Goal: Task Accomplishment & Management: Manage account settings

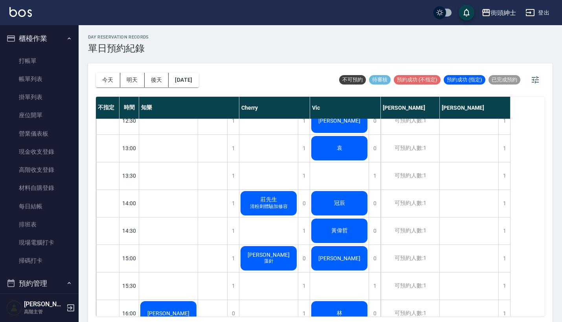
click at [58, 33] on button "櫃檯作業" at bounding box center [39, 38] width 72 height 20
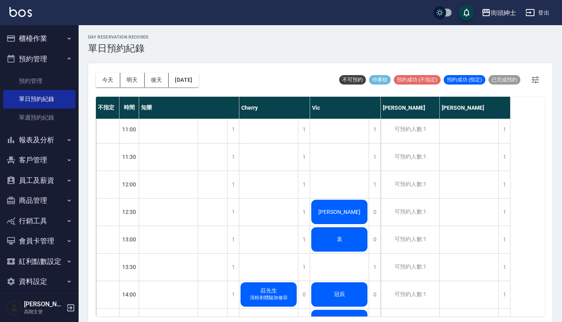
scroll to position [202, 0]
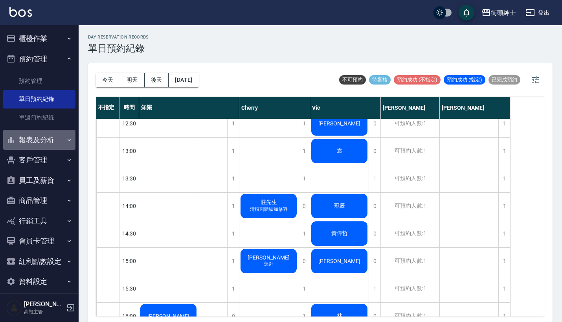
click at [52, 142] on button "報表及分析" at bounding box center [39, 140] width 72 height 20
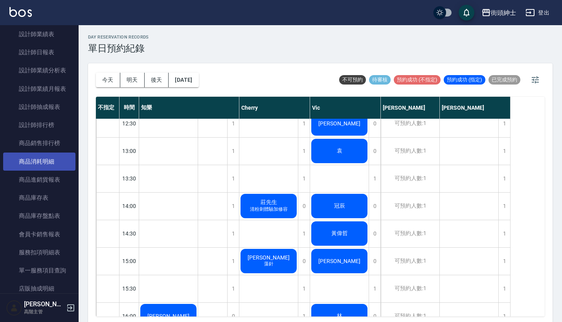
scroll to position [384, 0]
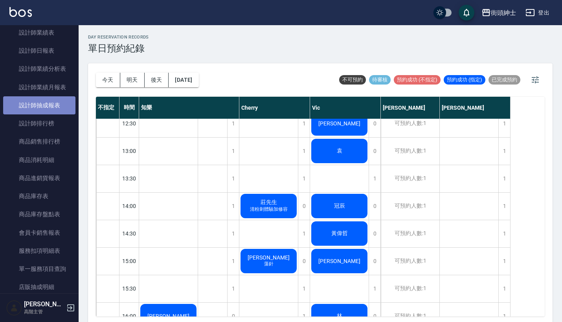
click at [46, 103] on link "設計師抽成報表" at bounding box center [39, 105] width 72 height 18
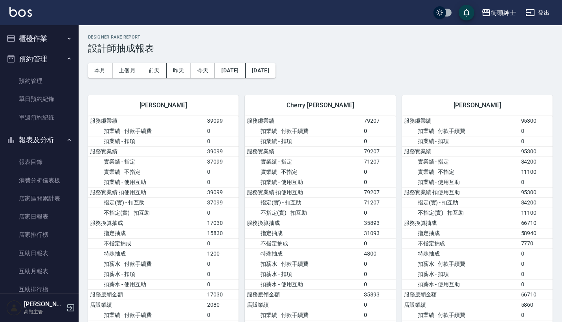
click at [55, 64] on button "預約管理" at bounding box center [39, 59] width 72 height 20
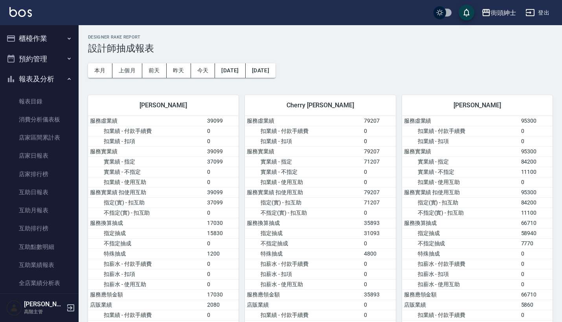
click at [55, 74] on button "報表及分析" at bounding box center [39, 79] width 72 height 20
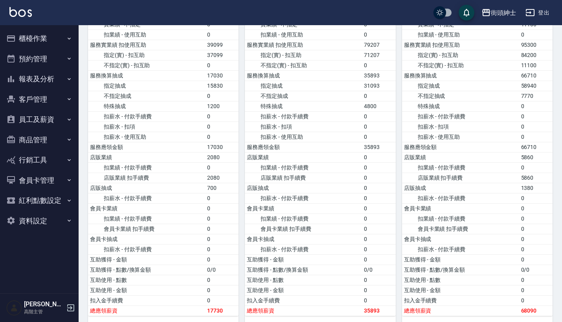
scroll to position [99, 0]
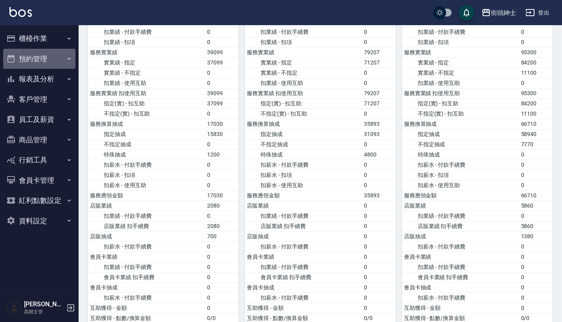
click at [47, 56] on button "預約管理" at bounding box center [39, 59] width 72 height 20
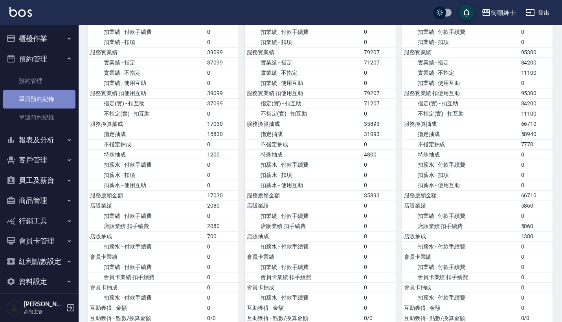
click at [45, 92] on link "單日預約紀錄" at bounding box center [39, 99] width 72 height 18
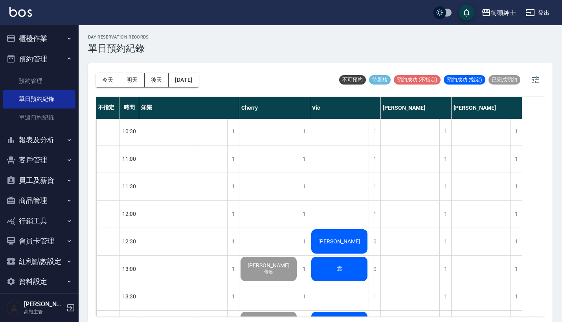
scroll to position [361, 0]
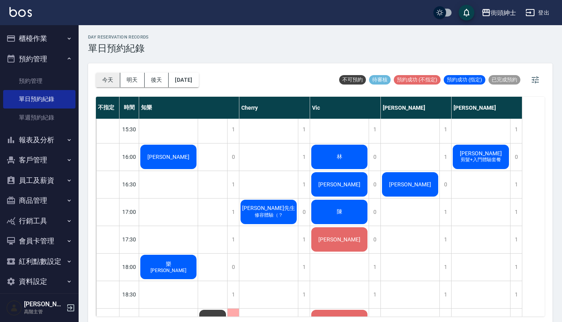
click at [100, 79] on button "今天" at bounding box center [108, 80] width 24 height 15
click at [198, 146] on div "[PERSON_NAME] 剪髮+入門體驗套餐" at bounding box center [168, 157] width 59 height 27
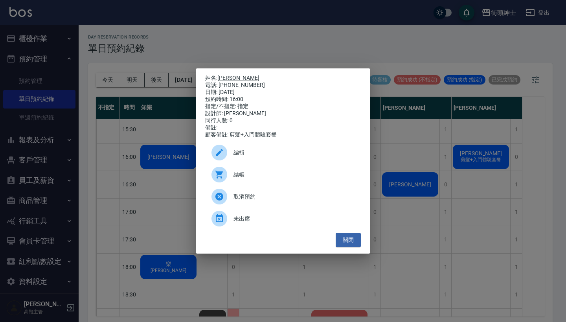
click at [313, 206] on div "取消預約" at bounding box center [283, 197] width 156 height 22
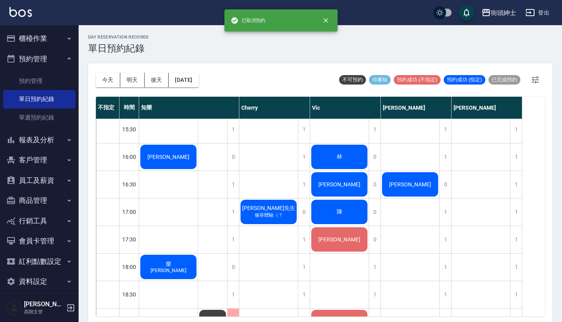
click at [198, 170] on div "[PERSON_NAME]" at bounding box center [168, 157] width 59 height 27
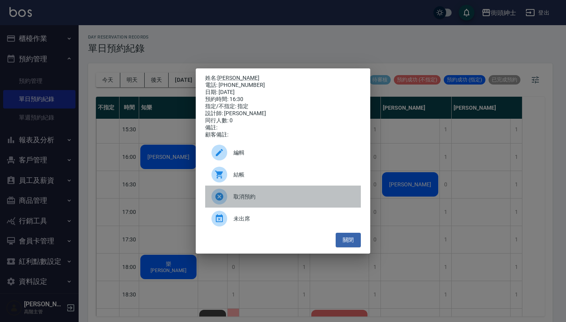
click at [330, 205] on div "取消預約" at bounding box center [283, 197] width 156 height 22
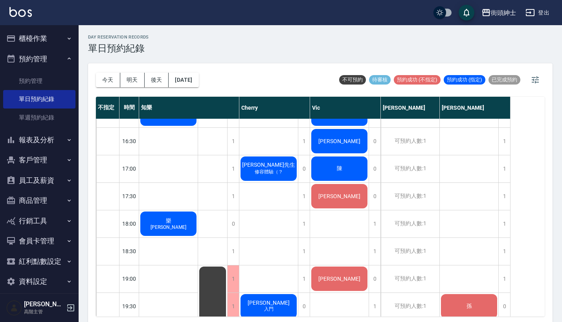
scroll to position [387, 0]
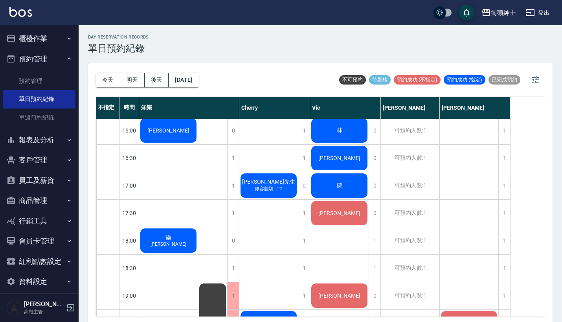
click at [55, 40] on button "櫃檯作業" at bounding box center [39, 38] width 72 height 20
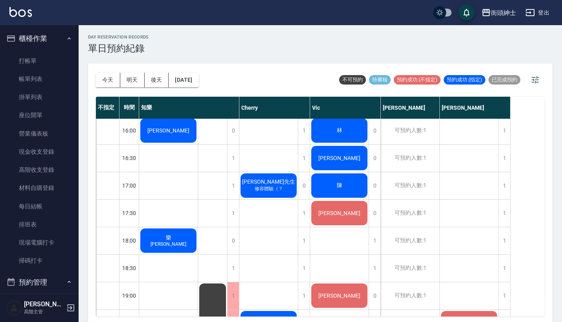
click at [55, 40] on button "櫃檯作業" at bounding box center [39, 38] width 72 height 20
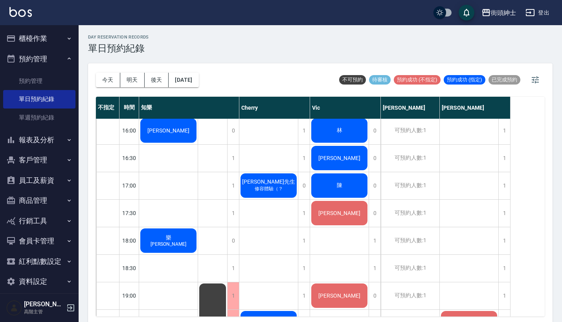
click at [61, 61] on button "預約管理" at bounding box center [39, 59] width 72 height 20
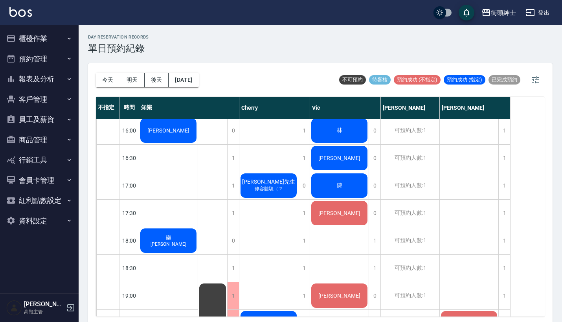
click at [56, 83] on button "報表及分析" at bounding box center [39, 79] width 72 height 20
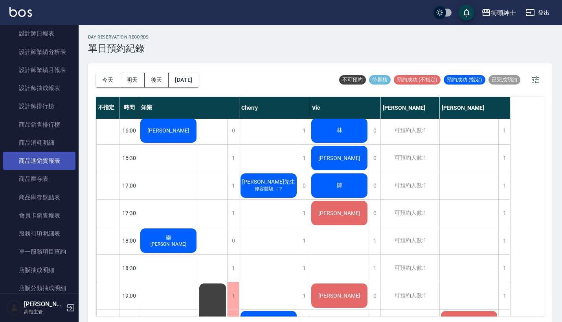
scroll to position [321, 0]
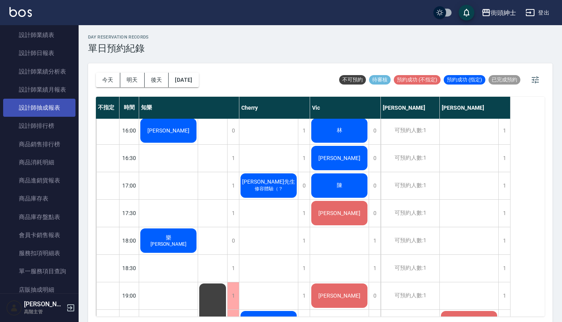
click at [60, 101] on link "設計師抽成報表" at bounding box center [39, 108] width 72 height 18
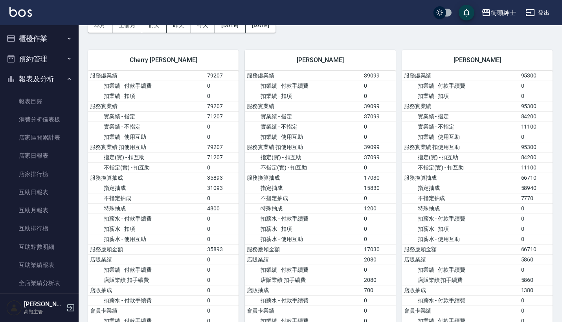
click at [48, 54] on button "預約管理" at bounding box center [39, 59] width 72 height 20
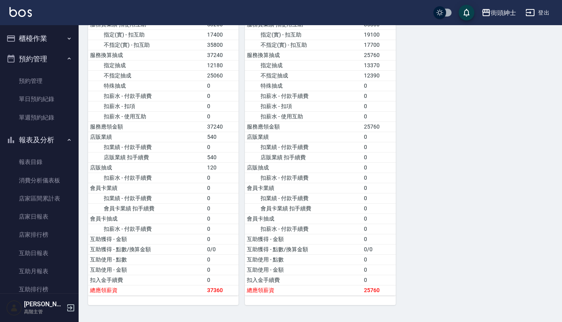
scroll to position [266, 0]
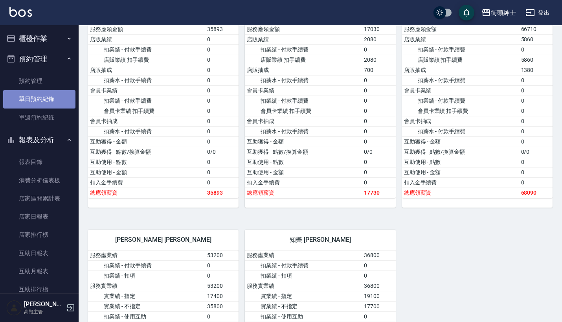
click at [57, 96] on link "單日預約紀錄" at bounding box center [39, 99] width 72 height 18
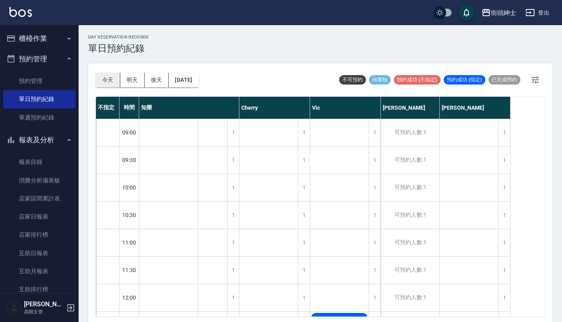
click at [109, 81] on button "今天" at bounding box center [108, 80] width 24 height 15
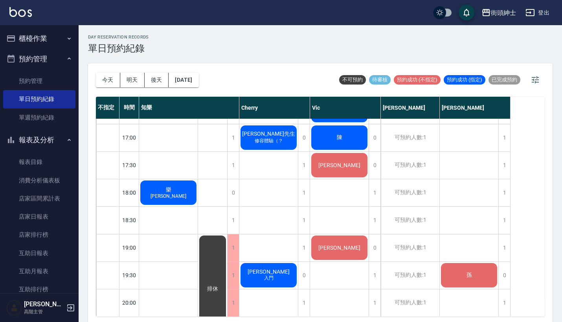
scroll to position [417, 0]
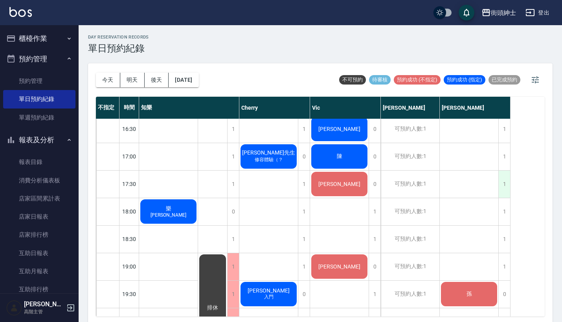
click at [508, 184] on div "1" at bounding box center [505, 184] width 12 height 27
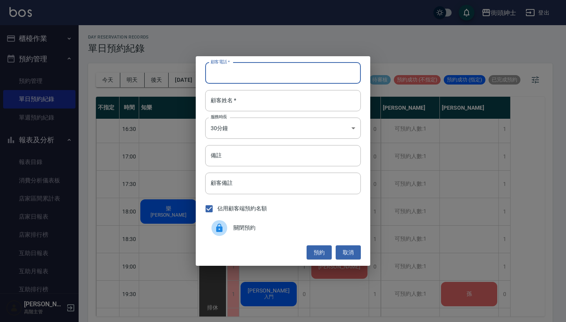
paste input "[PERSON_NAME] 0908321993"
type input "[PERSON_NAME] 0908321993"
paste input "[PERSON_NAME] 0908321993"
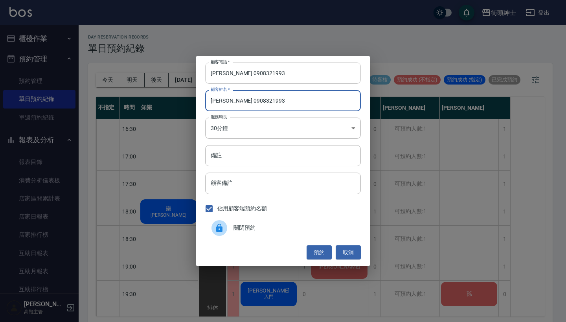
type input "[PERSON_NAME] 0908321993"
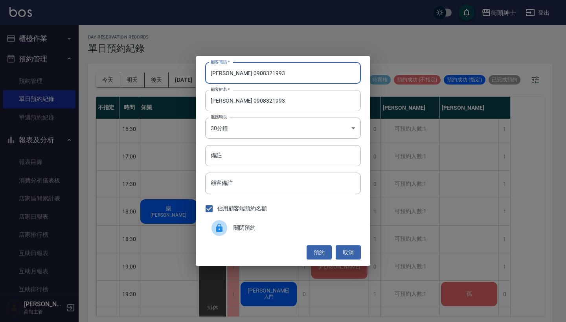
drag, startPoint x: 221, startPoint y: 71, endPoint x: 191, endPoint y: 71, distance: 29.9
click at [192, 71] on div "顧客電話   * [PERSON_NAME] [PHONE_NUMBER] 顧客電話   * 顧客姓名   * [PERSON_NAME] 090832199…" at bounding box center [283, 161] width 566 height 322
type input "0908321993"
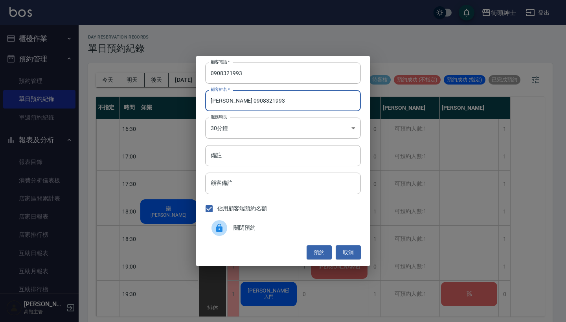
drag, startPoint x: 267, startPoint y: 101, endPoint x: 233, endPoint y: 101, distance: 33.8
click at [233, 101] on input "[PERSON_NAME] 0908321993" at bounding box center [283, 100] width 156 height 21
type input "[PERSON_NAME]"
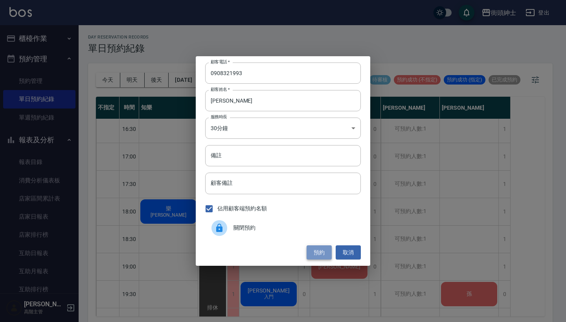
click at [315, 252] on button "預約" at bounding box center [319, 252] width 25 height 15
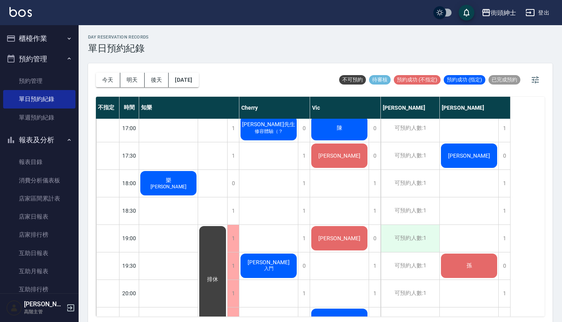
scroll to position [397, 0]
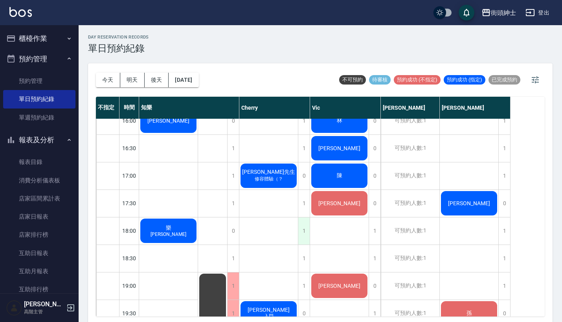
click at [304, 234] on div "1" at bounding box center [304, 231] width 12 height 27
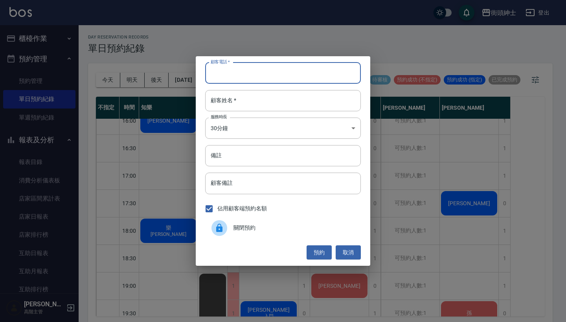
paste input "[PERSON_NAME] 0908321993"
type input "[PERSON_NAME] 0908321993"
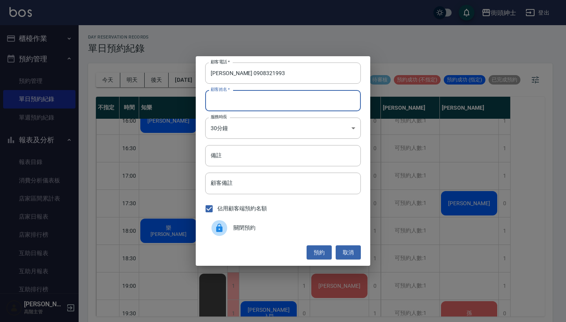
paste input "[PERSON_NAME] 0908321993"
type input "[PERSON_NAME] 0908321993"
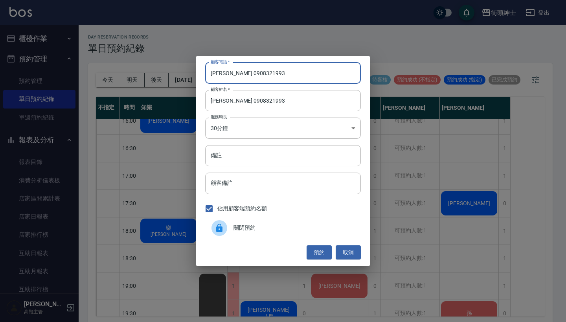
drag, startPoint x: 233, startPoint y: 73, endPoint x: 207, endPoint y: 75, distance: 26.0
click at [207, 75] on input "[PERSON_NAME] 0908321993" at bounding box center [283, 73] width 156 height 21
type input "0908321993"
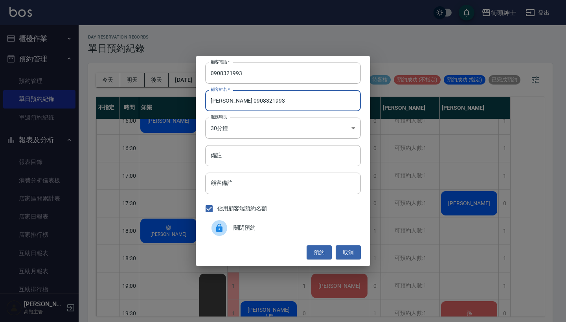
drag, startPoint x: 285, startPoint y: 99, endPoint x: 232, endPoint y: 97, distance: 52.4
click at [232, 98] on input "[PERSON_NAME] 0908321993" at bounding box center [283, 100] width 156 height 21
click at [281, 101] on input "[PERSON_NAME] 0908321993" at bounding box center [283, 100] width 156 height 21
drag, startPoint x: 286, startPoint y: 100, endPoint x: 232, endPoint y: 101, distance: 53.9
click at [232, 101] on input "[PERSON_NAME] 0908321993" at bounding box center [283, 100] width 156 height 21
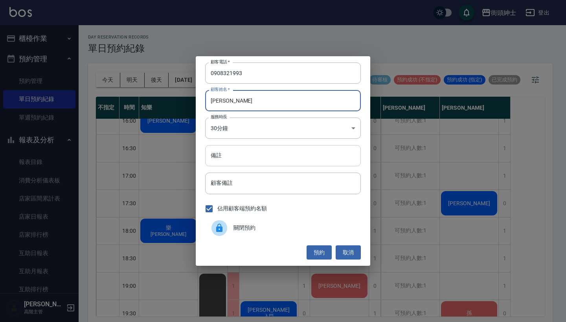
type input "[PERSON_NAME]"
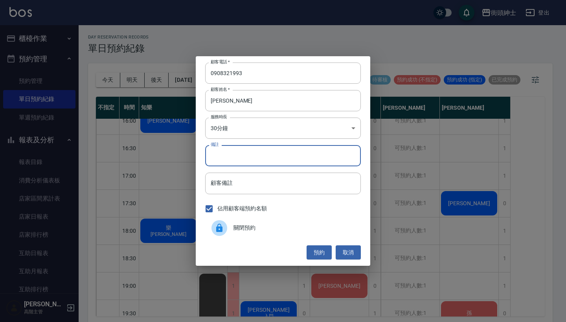
click at [231, 156] on input "備註" at bounding box center [283, 155] width 156 height 21
type input "紳士"
click at [328, 250] on button "預約" at bounding box center [319, 252] width 25 height 15
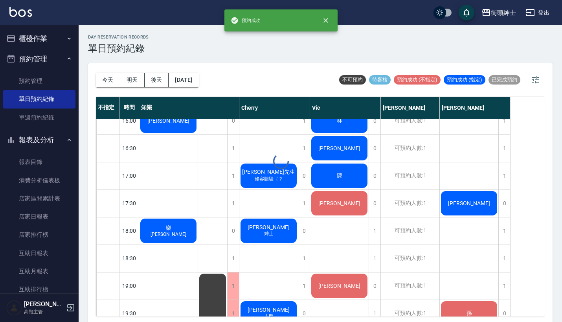
click at [198, 134] on div "[PERSON_NAME]" at bounding box center [168, 120] width 59 height 27
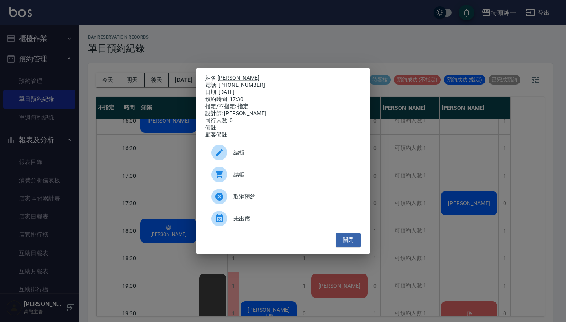
click at [287, 155] on span "編輯" at bounding box center [294, 153] width 121 height 8
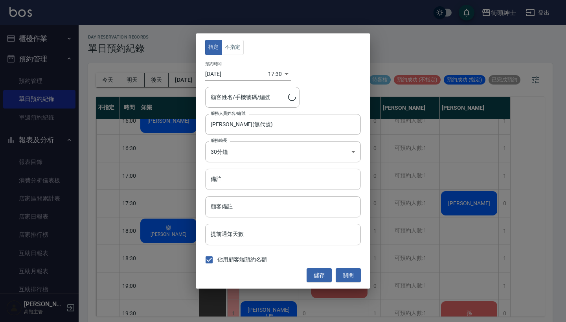
type input "[PERSON_NAME]/0908321993"
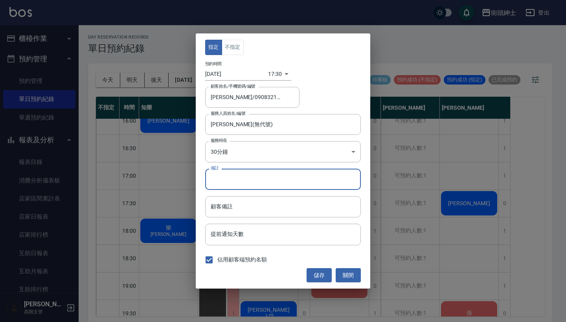
click at [238, 179] on input "備註" at bounding box center [283, 179] width 156 height 21
type input "身"
type input "紳士"
click at [316, 275] on button "儲存" at bounding box center [319, 275] width 25 height 15
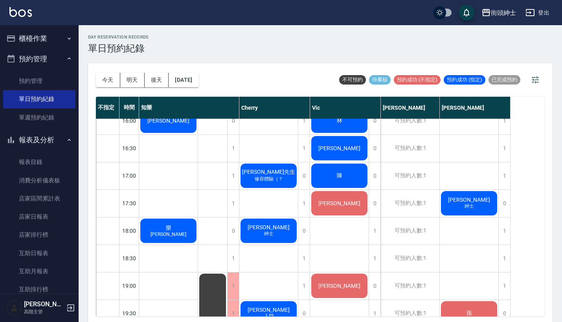
click at [198, 134] on div "[PERSON_NAME]" at bounding box center [168, 120] width 59 height 27
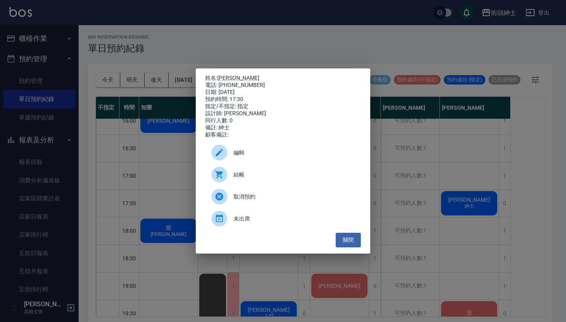
click at [292, 154] on span "編輯" at bounding box center [294, 153] width 121 height 8
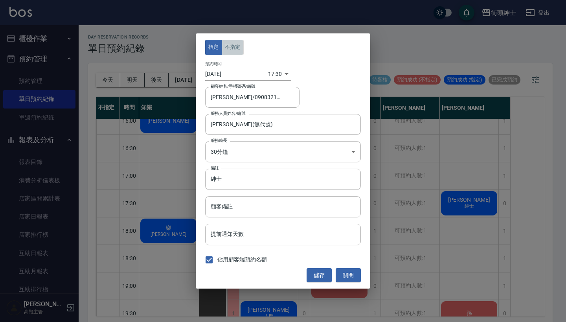
click at [224, 45] on button "不指定" at bounding box center [233, 47] width 22 height 15
click at [317, 267] on div "指定 不指定 預約時間 [DATE] 17:30 1755855000000 顧客姓名/手機號碼/編號 [PERSON_NAME]/0908321993 顧客…" at bounding box center [283, 160] width 175 height 255
click at [317, 272] on button "儲存" at bounding box center [319, 275] width 25 height 15
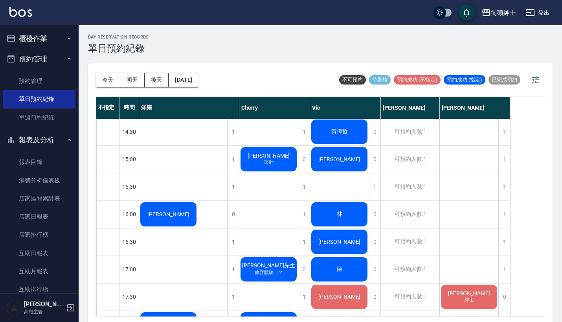
scroll to position [303, 0]
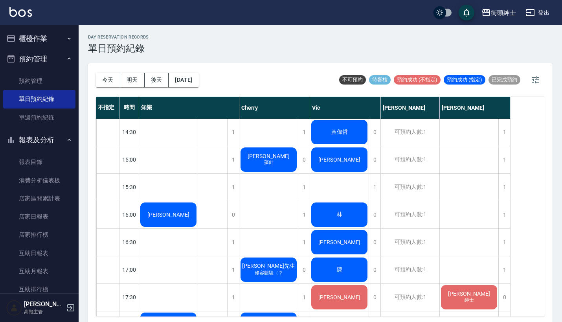
click at [66, 58] on icon "button" at bounding box center [69, 58] width 6 height 6
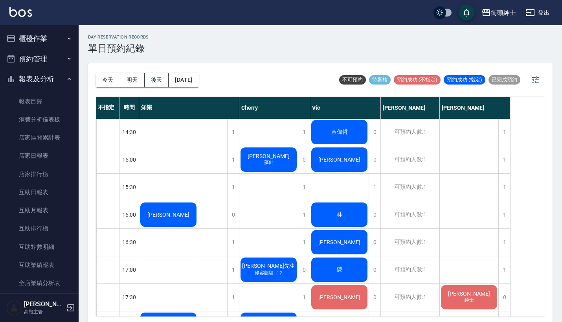
click at [64, 74] on button "報表及分析" at bounding box center [39, 79] width 72 height 20
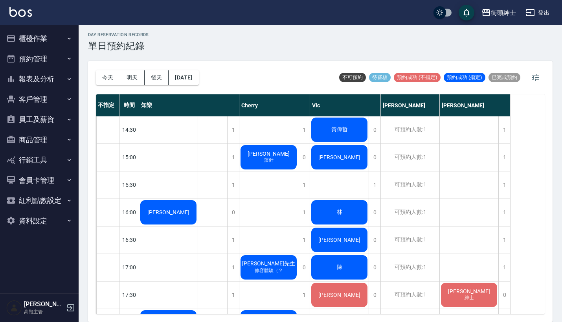
scroll to position [2, 0]
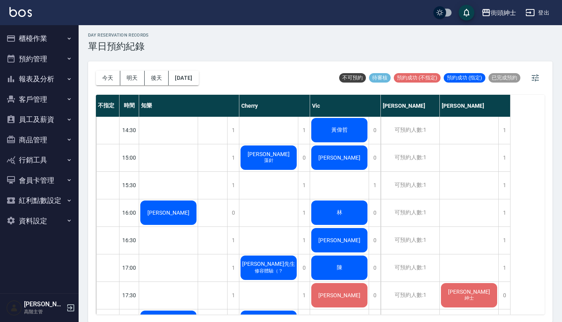
click at [53, 194] on button "紅利點數設定" at bounding box center [39, 200] width 72 height 20
click at [58, 218] on button "資料設定" at bounding box center [39, 221] width 72 height 20
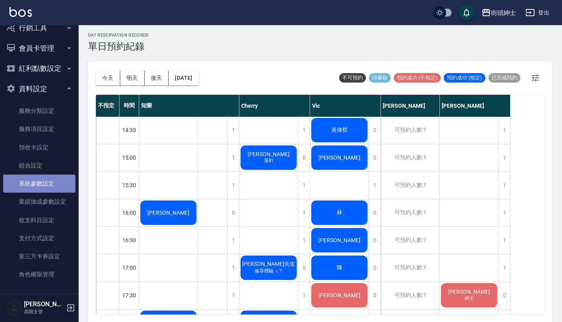
click at [56, 179] on link "系統參數設定" at bounding box center [39, 184] width 72 height 18
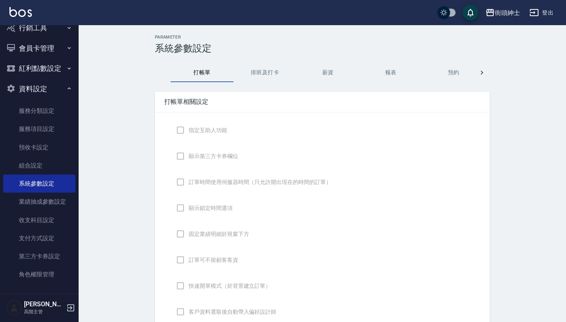
checkbox input "true"
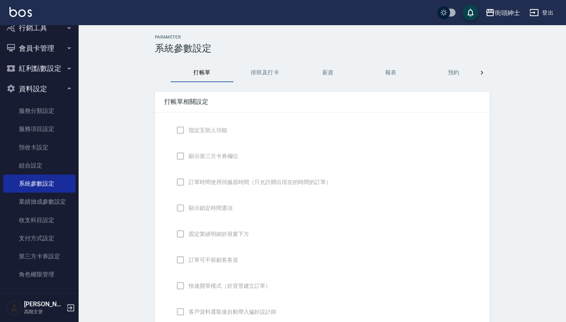
checkbox input "false"
type input "DESIGNATE"
checkbox input "true"
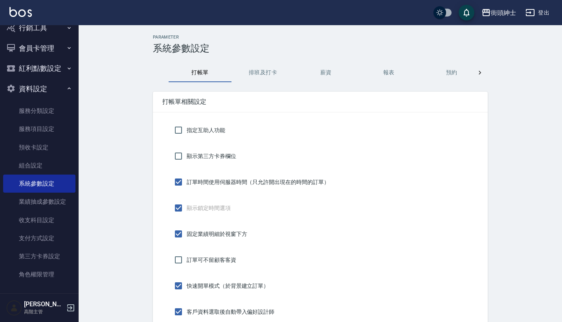
click at [452, 70] on button "預約" at bounding box center [451, 72] width 63 height 19
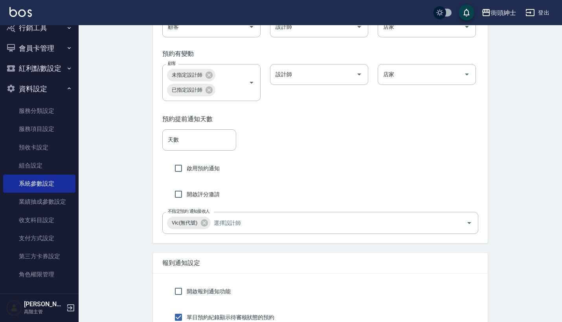
scroll to position [1333, 0]
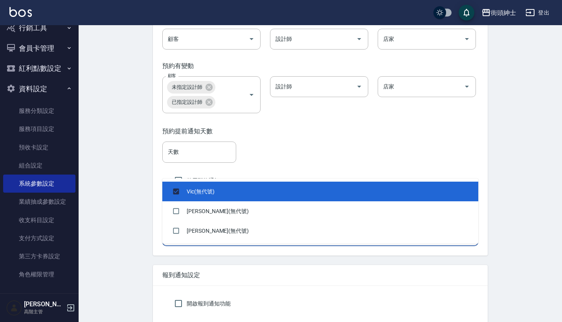
click at [243, 242] on input "不指定預約 通知接收人" at bounding box center [332, 235] width 241 height 14
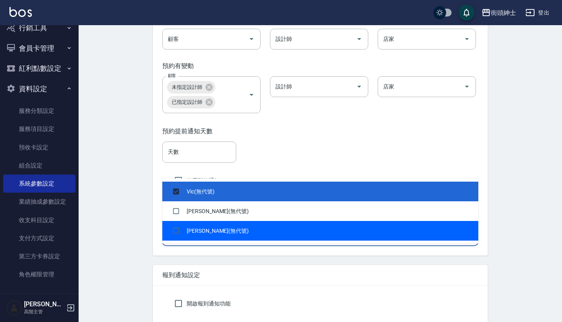
click at [251, 229] on li "[PERSON_NAME](無代號)" at bounding box center [320, 231] width 316 height 20
checkbox input "true"
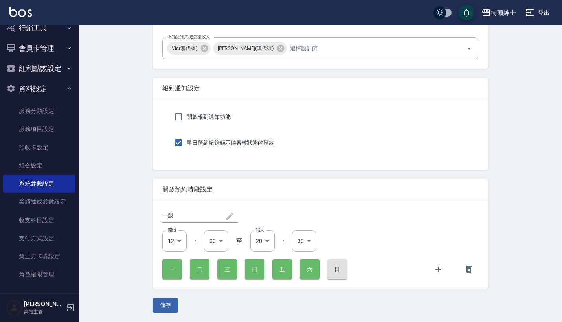
scroll to position [1539, 0]
click at [166, 308] on button "儲存" at bounding box center [165, 305] width 25 height 15
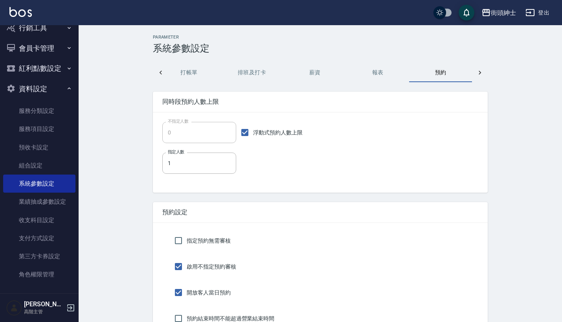
scroll to position [0, 0]
click at [162, 73] on icon at bounding box center [161, 73] width 8 height 8
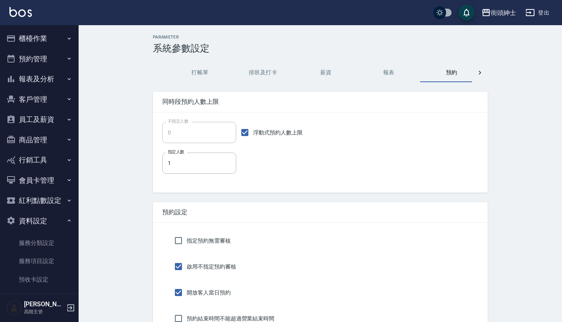
scroll to position [0, 0]
click at [41, 59] on button "預約管理" at bounding box center [39, 59] width 72 height 20
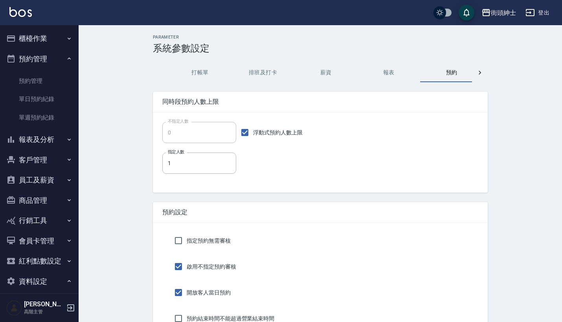
scroll to position [0, 0]
click at [48, 95] on link "單日預約紀錄" at bounding box center [39, 99] width 72 height 18
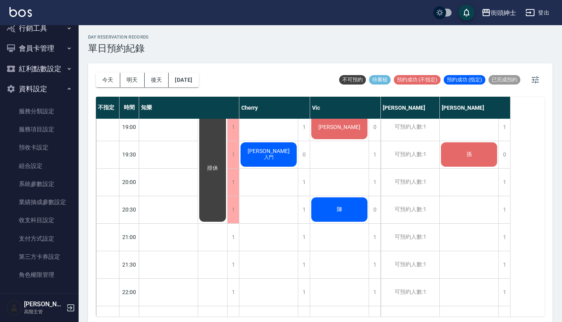
scroll to position [547, 0]
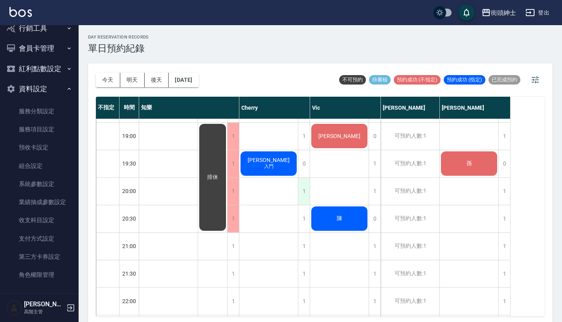
click at [302, 180] on div "1" at bounding box center [304, 191] width 12 height 27
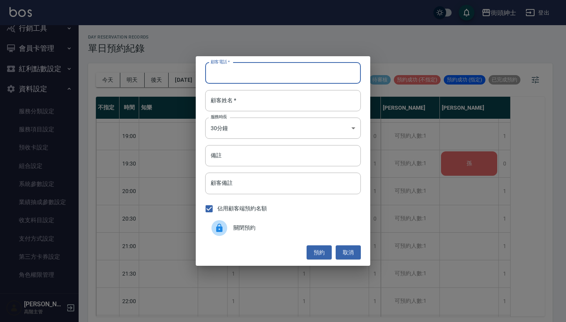
paste input "凱 電話：[PHONE_NUMBER]"
type input "凱 電話：[PHONE_NUMBER]"
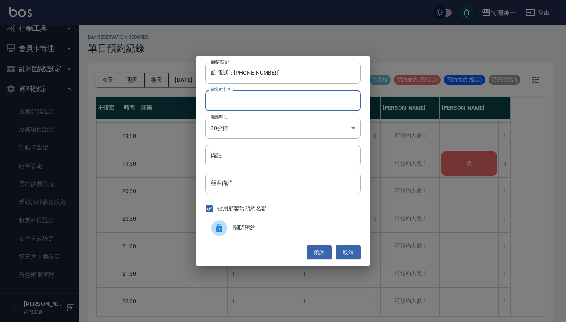
paste input "凱 電話：[PHONE_NUMBER]"
type input "凱 電話：[PHONE_NUMBER]"
drag, startPoint x: 233, startPoint y: 73, endPoint x: 143, endPoint y: 72, distance: 90.1
click at [143, 72] on div "顧客電話   * 凱 電話：[PHONE_NUMBER] 顧客電話   * 顧客姓名   * 凱 電話：[PHONE_NUMBER] 顧客姓名   * 服務時…" at bounding box center [283, 161] width 566 height 322
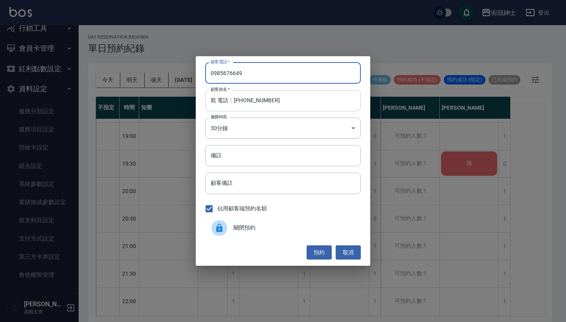
type input "0985676649"
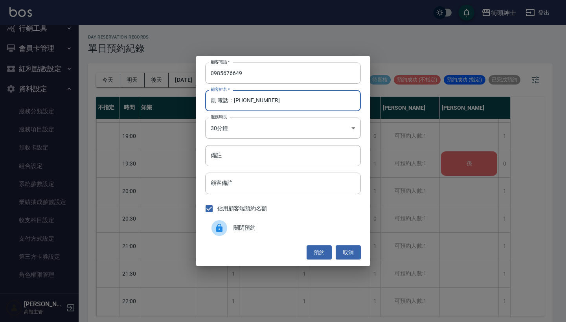
drag, startPoint x: 269, startPoint y: 103, endPoint x: 218, endPoint y: 100, distance: 50.8
click at [218, 100] on input "凱 電話：[PHONE_NUMBER]" at bounding box center [283, 100] width 156 height 21
type input "凱"
click at [232, 158] on input "備註" at bounding box center [283, 155] width 156 height 21
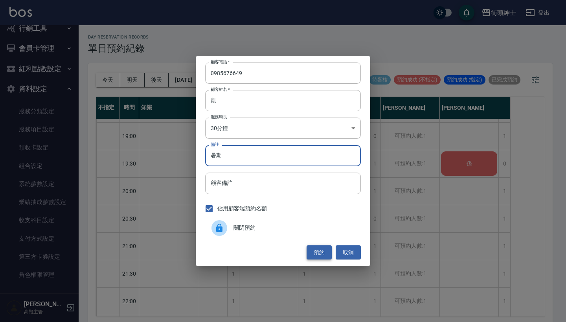
type input "暑期"
click at [319, 247] on button "預約" at bounding box center [319, 252] width 25 height 15
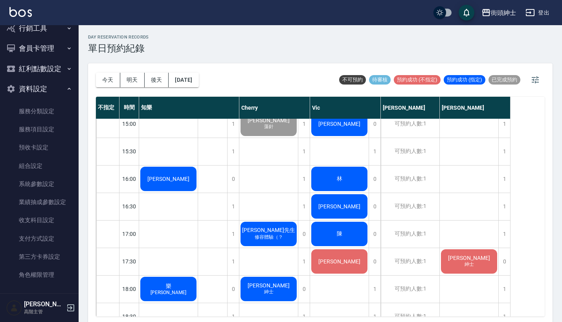
scroll to position [557, 0]
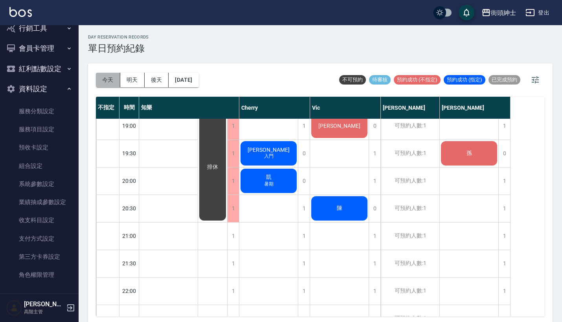
click at [106, 83] on button "今天" at bounding box center [108, 80] width 24 height 15
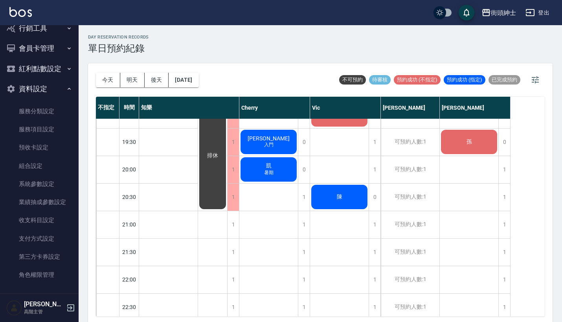
scroll to position [565, 0]
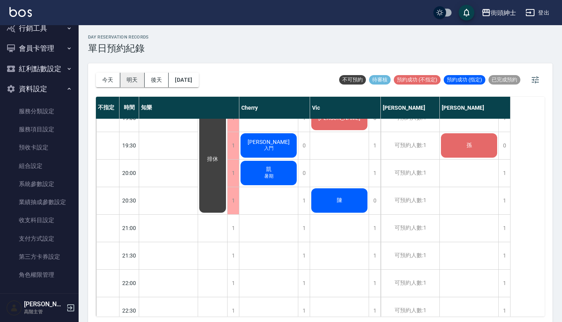
click at [130, 75] on button "明天" at bounding box center [132, 80] width 24 height 15
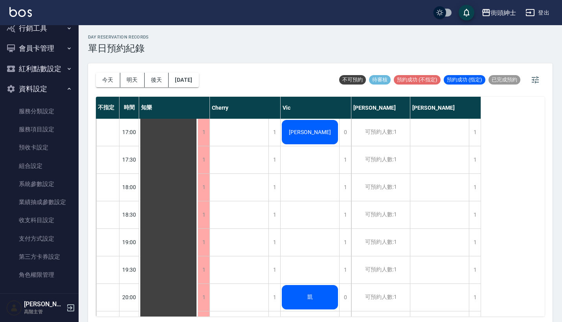
scroll to position [607, 0]
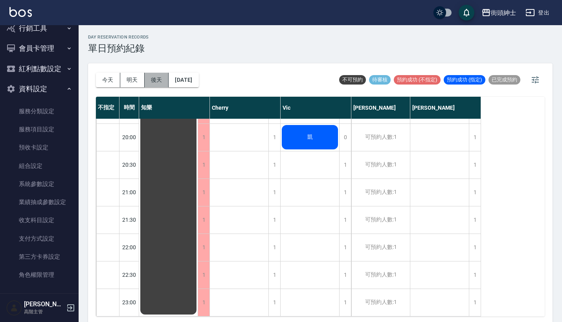
click at [154, 80] on button "後天" at bounding box center [157, 80] width 24 height 15
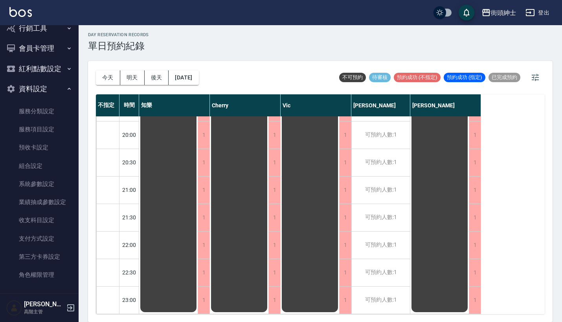
scroll to position [2, 0]
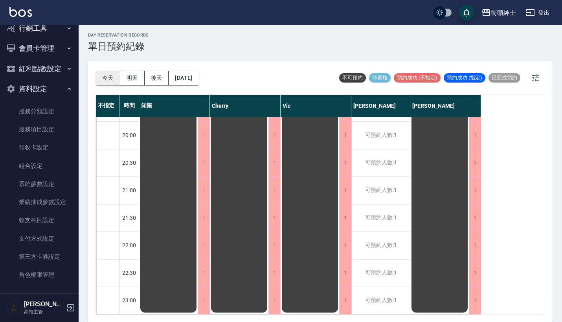
click at [108, 78] on button "今天" at bounding box center [108, 78] width 24 height 15
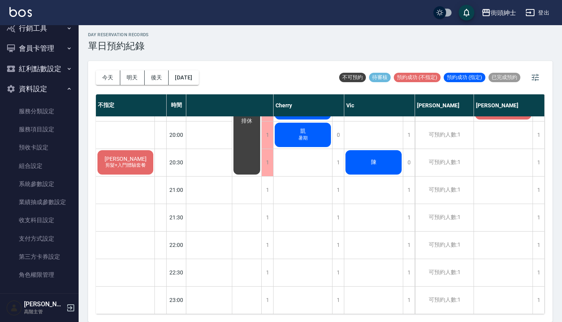
scroll to position [2, 0]
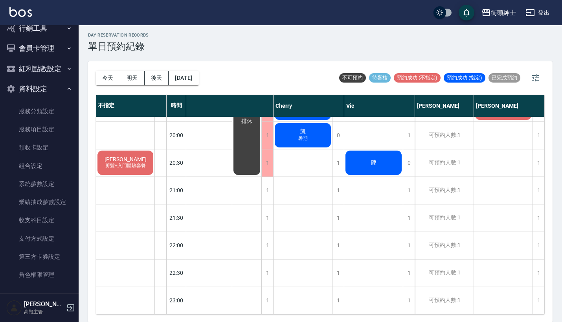
click at [134, 164] on div "[PERSON_NAME] 剪髮+入門體驗套餐" at bounding box center [125, 162] width 58 height 27
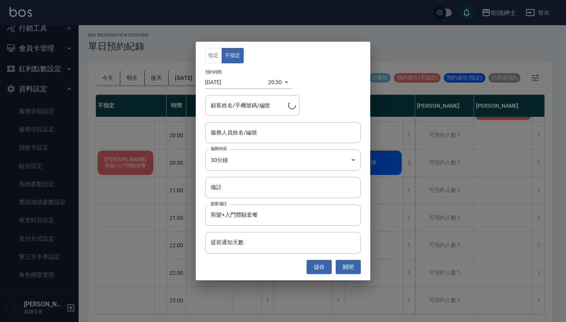
type input "[PERSON_NAME]/0917500793"
click at [349, 268] on button "關閉" at bounding box center [348, 267] width 25 height 15
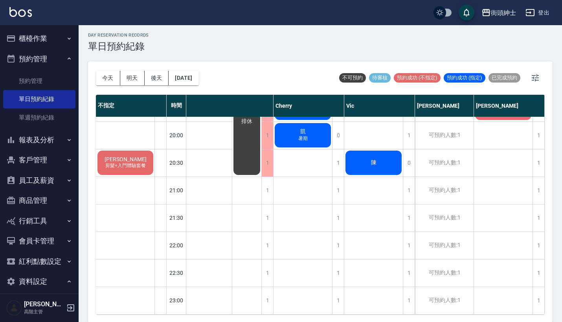
scroll to position [0, 0]
click at [51, 42] on button "櫃檯作業" at bounding box center [39, 38] width 72 height 20
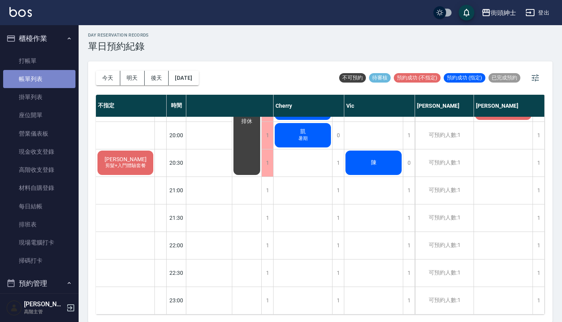
click at [50, 77] on link "帳單列表" at bounding box center [39, 79] width 72 height 18
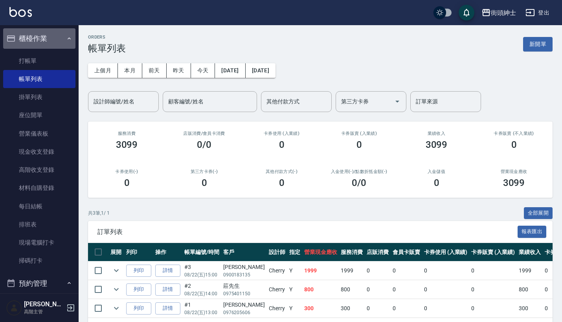
click at [52, 41] on button "櫃檯作業" at bounding box center [39, 38] width 72 height 20
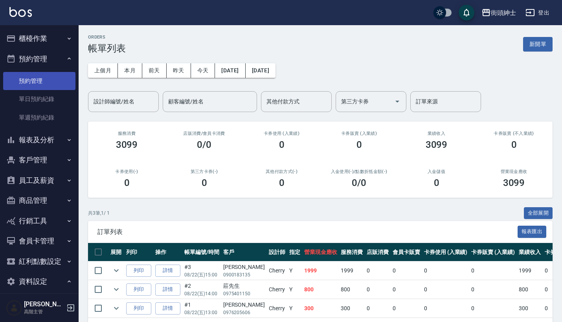
click at [26, 87] on link "預約管理" at bounding box center [39, 81] width 72 height 18
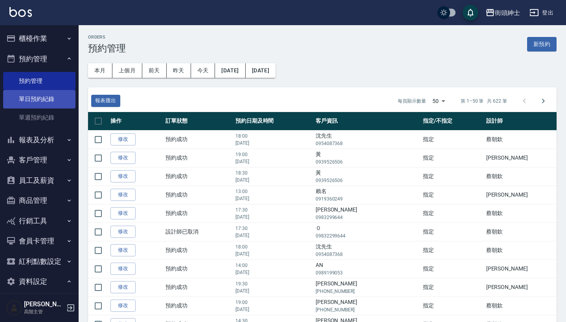
click at [36, 105] on link "單日預約紀錄" at bounding box center [39, 99] width 72 height 18
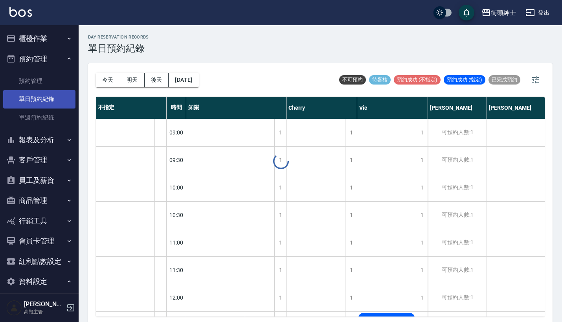
click at [41, 100] on link "單日預約紀錄" at bounding box center [39, 99] width 72 height 18
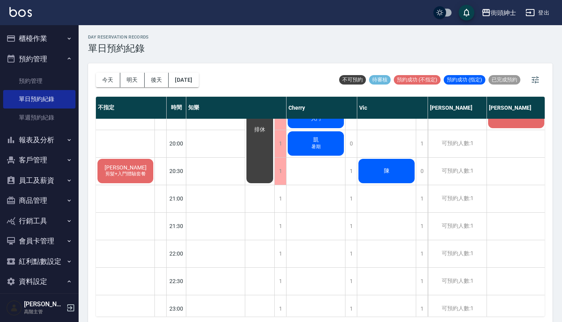
scroll to position [560, 0]
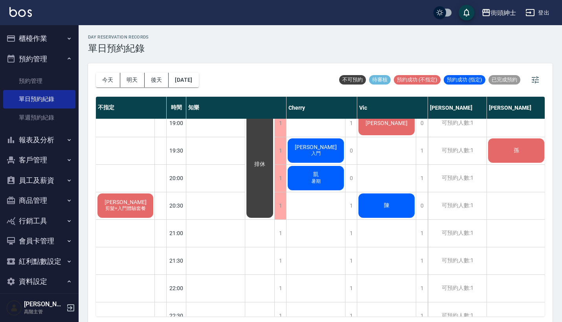
click at [141, 210] on span "剪髮+入門體驗套餐" at bounding box center [126, 208] width 44 height 7
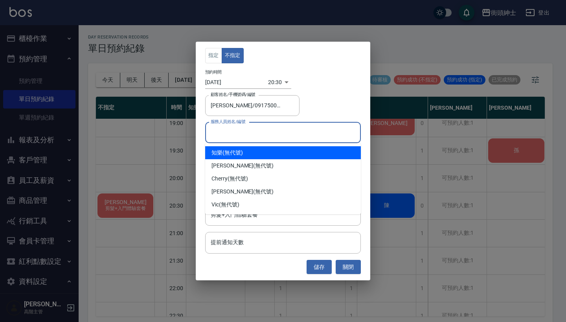
click at [246, 135] on input "服務人員姓名/編號" at bounding box center [283, 133] width 149 height 14
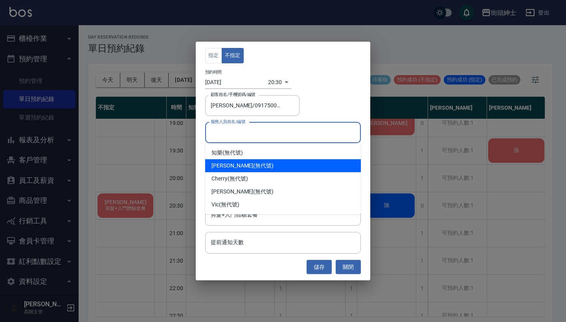
click at [256, 163] on div "[PERSON_NAME] (無代號)" at bounding box center [283, 165] width 156 height 13
type input "[PERSON_NAME](無代號)"
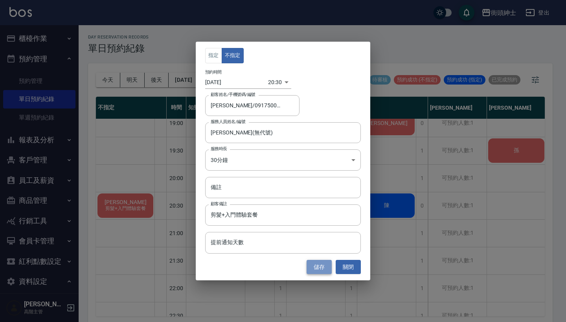
click at [310, 269] on button "儲存" at bounding box center [319, 267] width 25 height 15
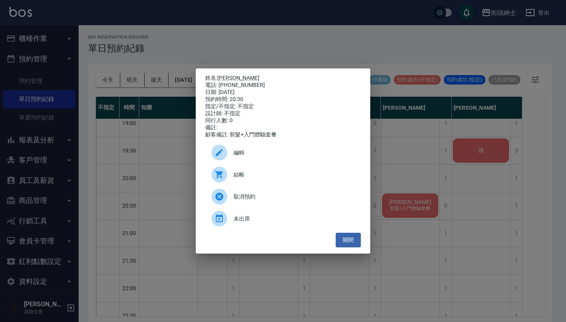
click at [283, 205] on div "取消預約" at bounding box center [283, 197] width 156 height 22
